Goal: Task Accomplishment & Management: Manage account settings

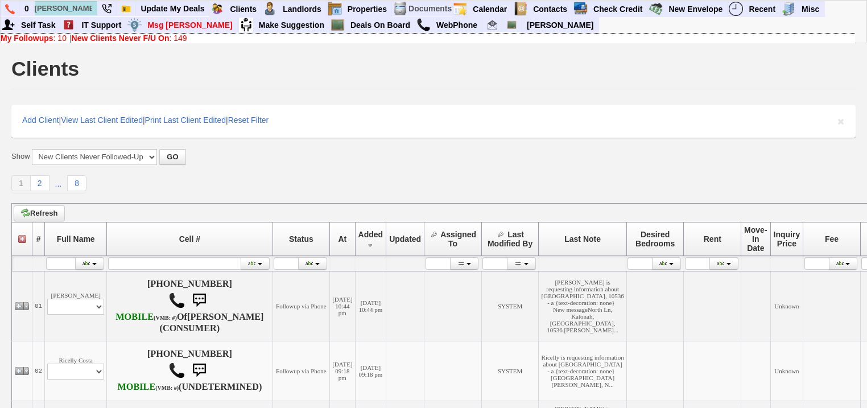
click at [185, 37] on link "New Clients Never F/U On : 149" at bounding box center [129, 38] width 115 height 9
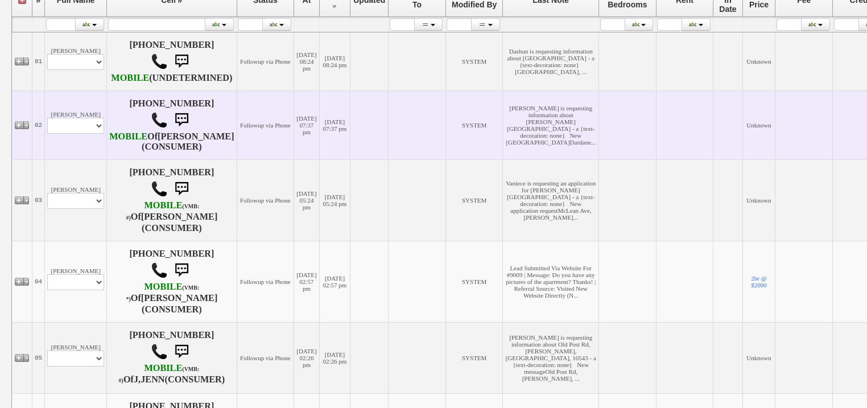
scroll to position [293, 0]
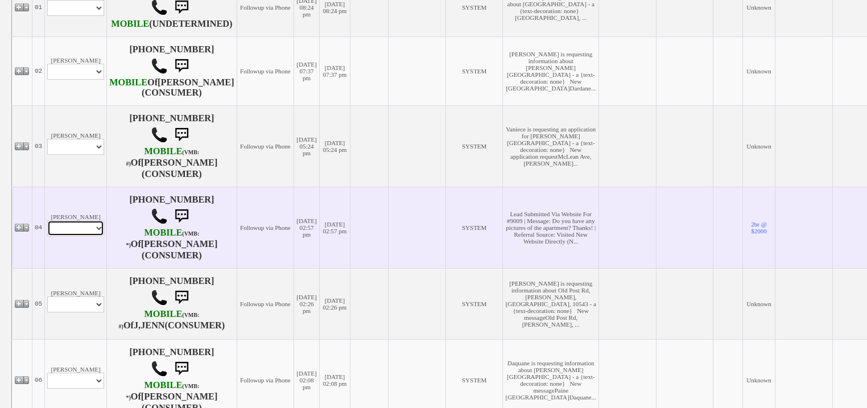
click at [81, 236] on select "Profile Edit Print Email Externally (Will Not Be Tracked In CRM) Closed Deals" at bounding box center [75, 228] width 57 height 16
select select "ChangeURL,/crm/custom/edit_client_form.php?redirect=%2Fcrm%2Fclients.php&id=167…"
click at [47, 236] on select "Profile Edit Print Email Externally (Will Not Be Tracked In CRM) Closed Deals" at bounding box center [75, 228] width 57 height 16
select select
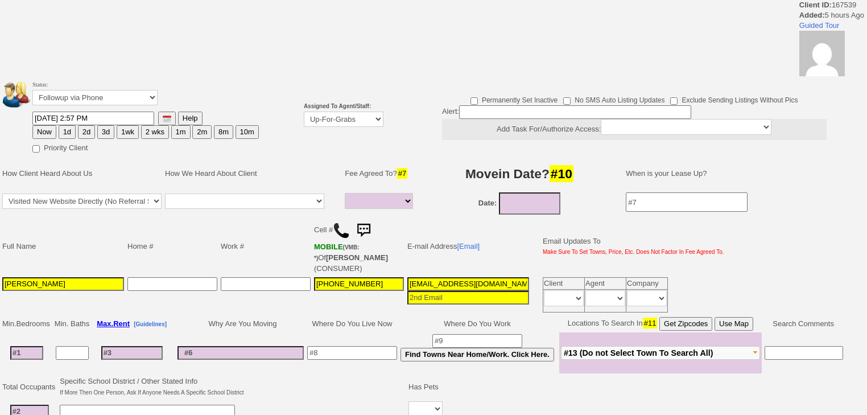
select select
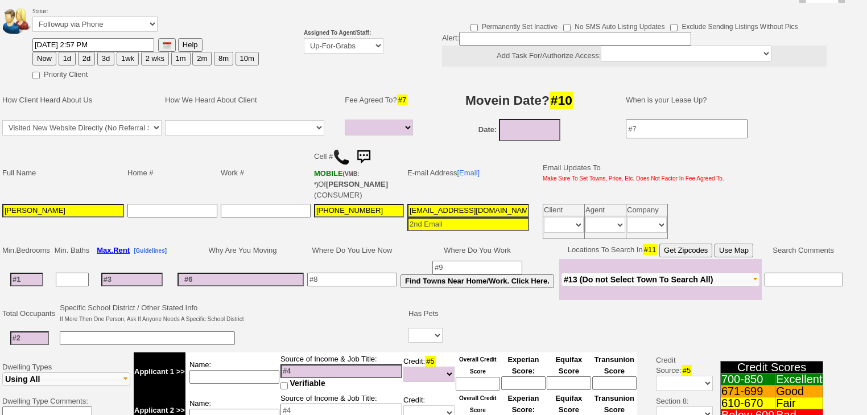
scroll to position [273, 0]
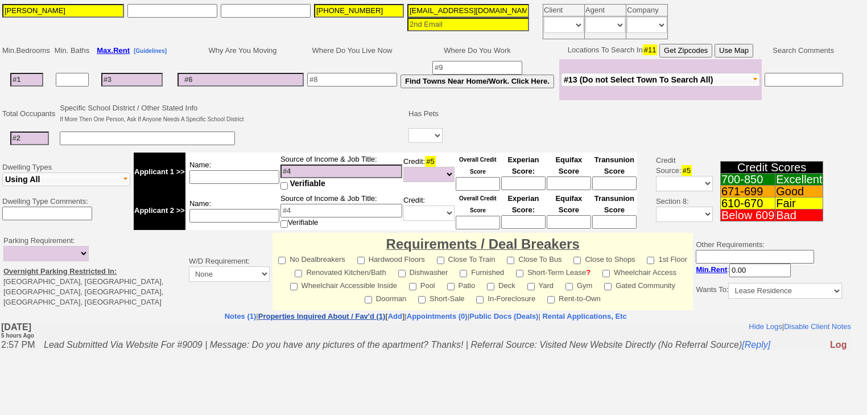
click at [308, 312] on link "Properties Inquired About / Fav'd (1)" at bounding box center [321, 316] width 127 height 9
click at [308, 302] on td "Requirements / Deal Breakers No Dealbreakers Hardwood Floors Close To Train Clo…" at bounding box center [482, 271] width 420 height 77
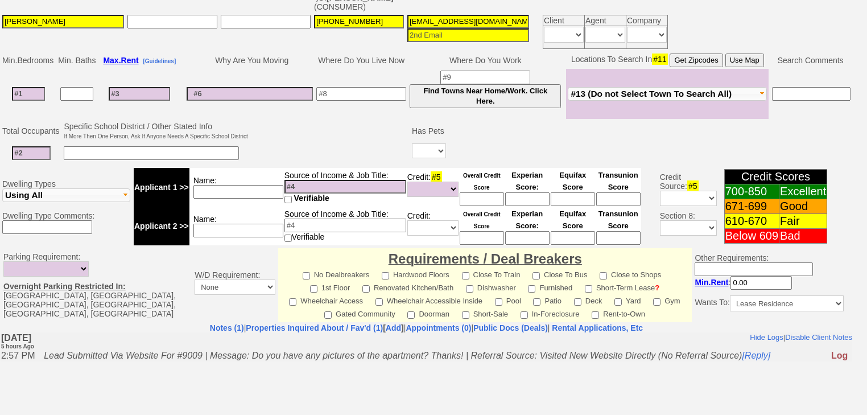
scroll to position [0, 0]
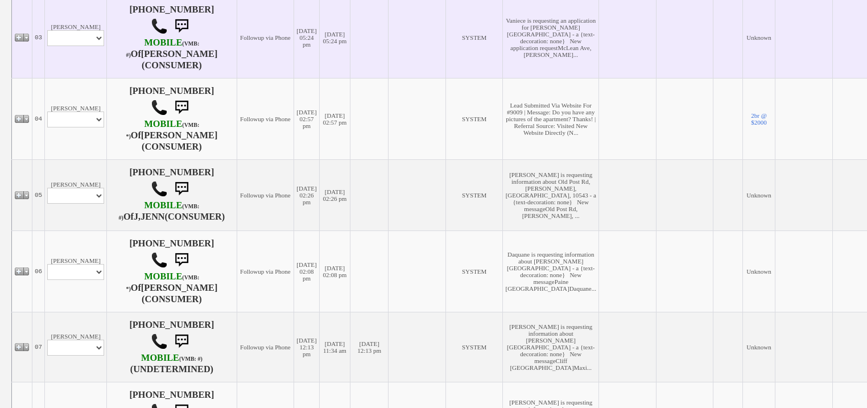
scroll to position [429, 0]
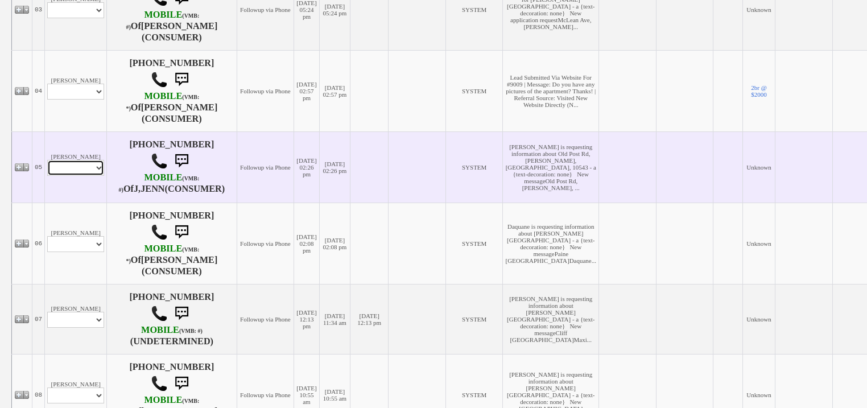
click at [81, 202] on td "Jennifer Palmer Profile Edit Print Email Externally (Will Not Be Tracked In CRM…" at bounding box center [76, 166] width 62 height 71
select select "ChangeURL,/crm/custom/edit_client_form.php?redirect=%2Fcrm%2Fclients.php&id=167…"
click at [47, 176] on select "Profile Edit Print Email Externally (Will Not Be Tracked In CRM) Closed Deals" at bounding box center [75, 168] width 57 height 16
select select
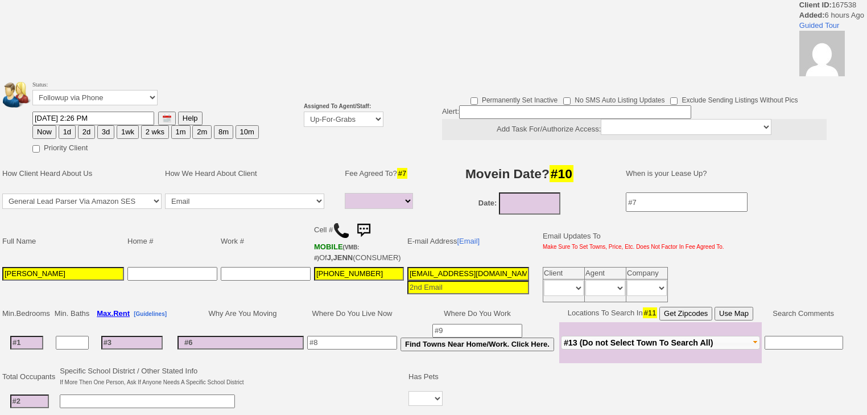
select select
drag, startPoint x: 323, startPoint y: 116, endPoint x: 323, endPoint y: 123, distance: 6.8
click at [323, 119] on select "Up-For-Grabs ***** STAFF ***** Bob Bruno 914-419-3579 Cristy Liberto 914-486-10…" at bounding box center [344, 118] width 80 height 15
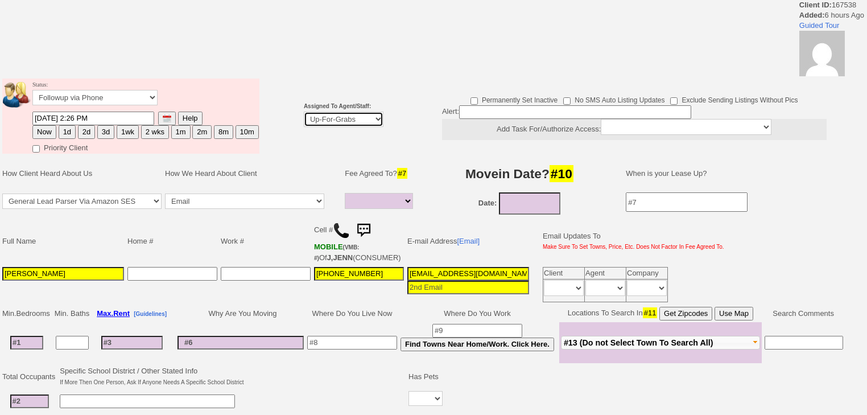
select select "227"
click at [304, 111] on select "Up-For-Grabs ***** STAFF ***** Bob Bruno 914-419-3579 Cristy Liberto 914-486-10…" at bounding box center [344, 118] width 80 height 15
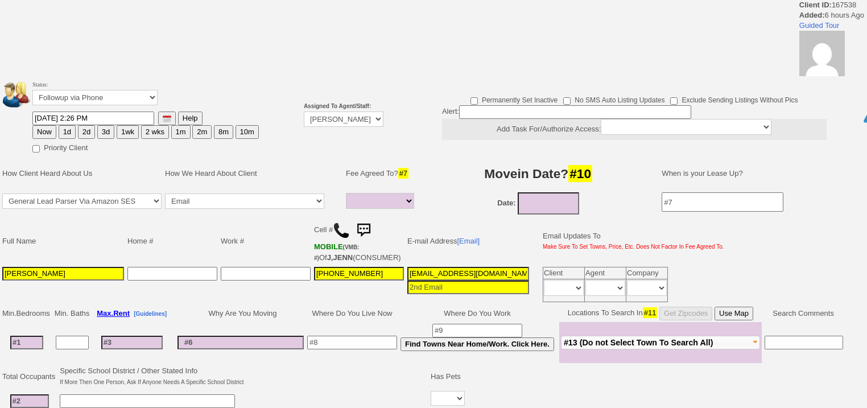
click at [64, 130] on button "1d" at bounding box center [67, 132] width 17 height 14
type input "08/27/2025 08:41 PM"
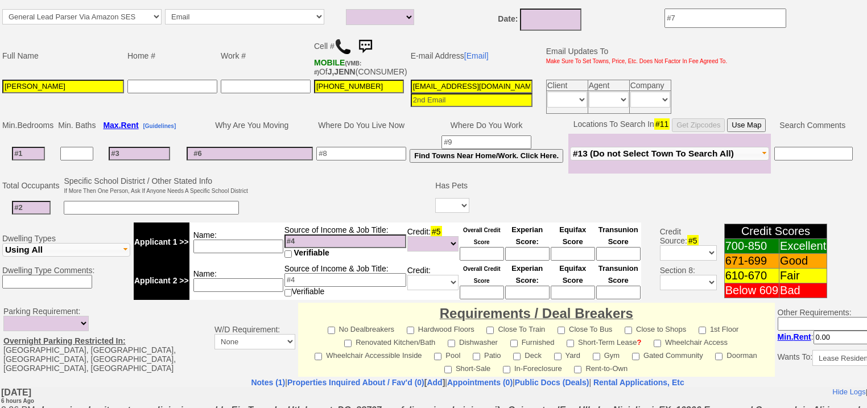
scroll to position [359, 0]
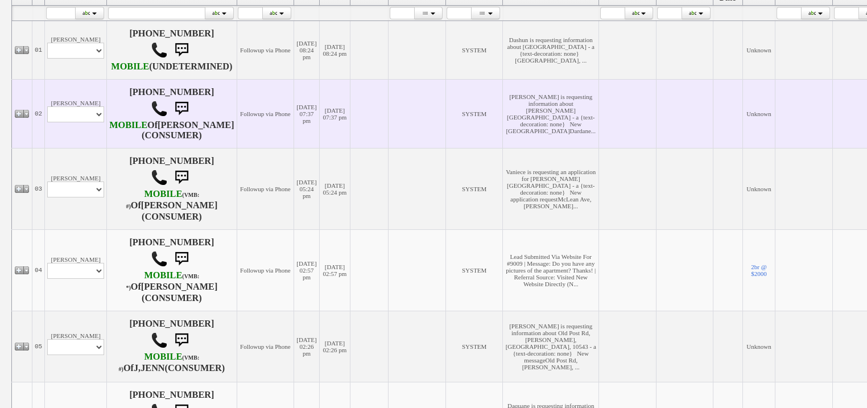
scroll to position [247, 0]
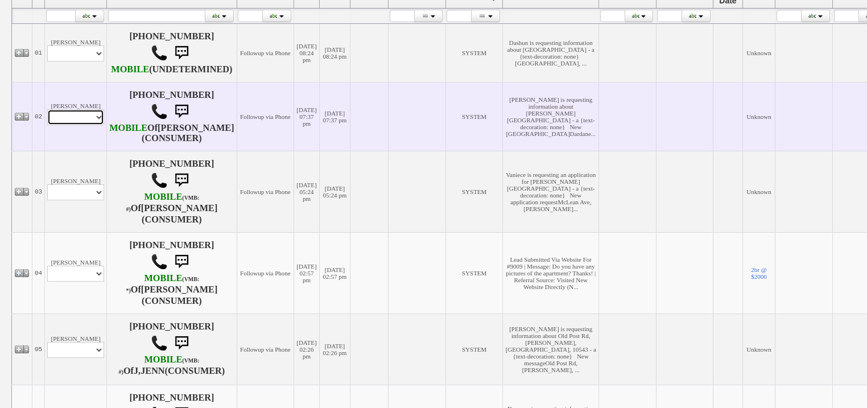
click at [96, 125] on select "Profile Edit Print Email Externally (Will Not Be Tracked In CRM) Closed Deals" at bounding box center [75, 117] width 57 height 16
select select "ChangeURL,/crm/custom/edit_client_form.php?redirect=%2Fcrm%2Fclients.php&id=167…"
click at [47, 125] on select "Profile Edit Print Email Externally (Will Not Be Tracked In CRM) Closed Deals" at bounding box center [75, 117] width 57 height 16
select select
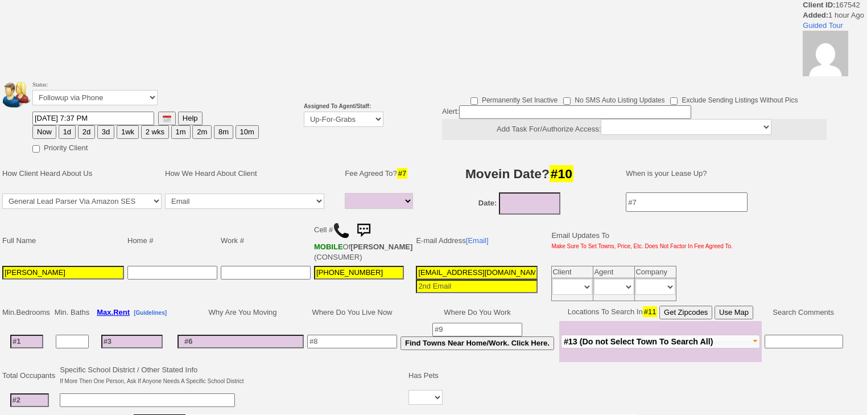
select select
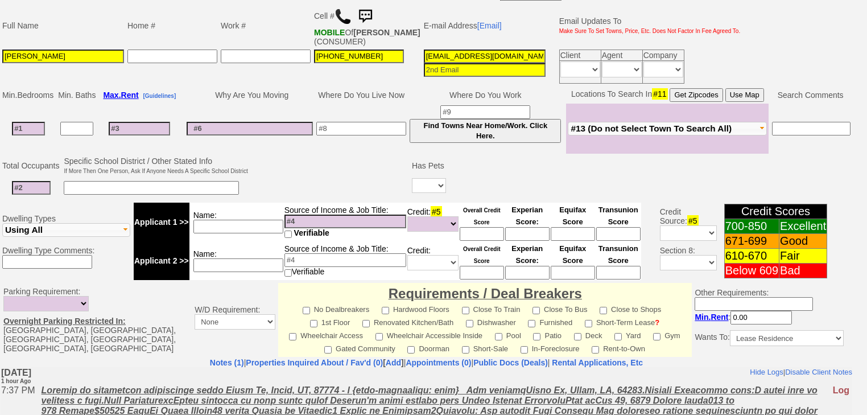
scroll to position [317, 0]
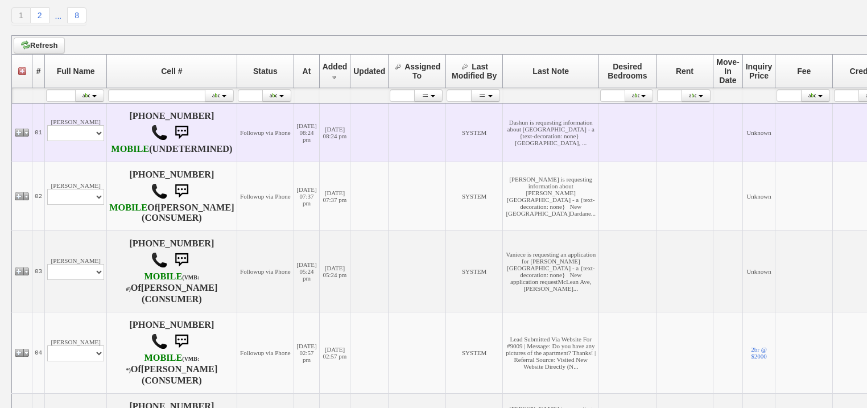
scroll to position [156, 0]
